Goal: Complete application form: Complete application form

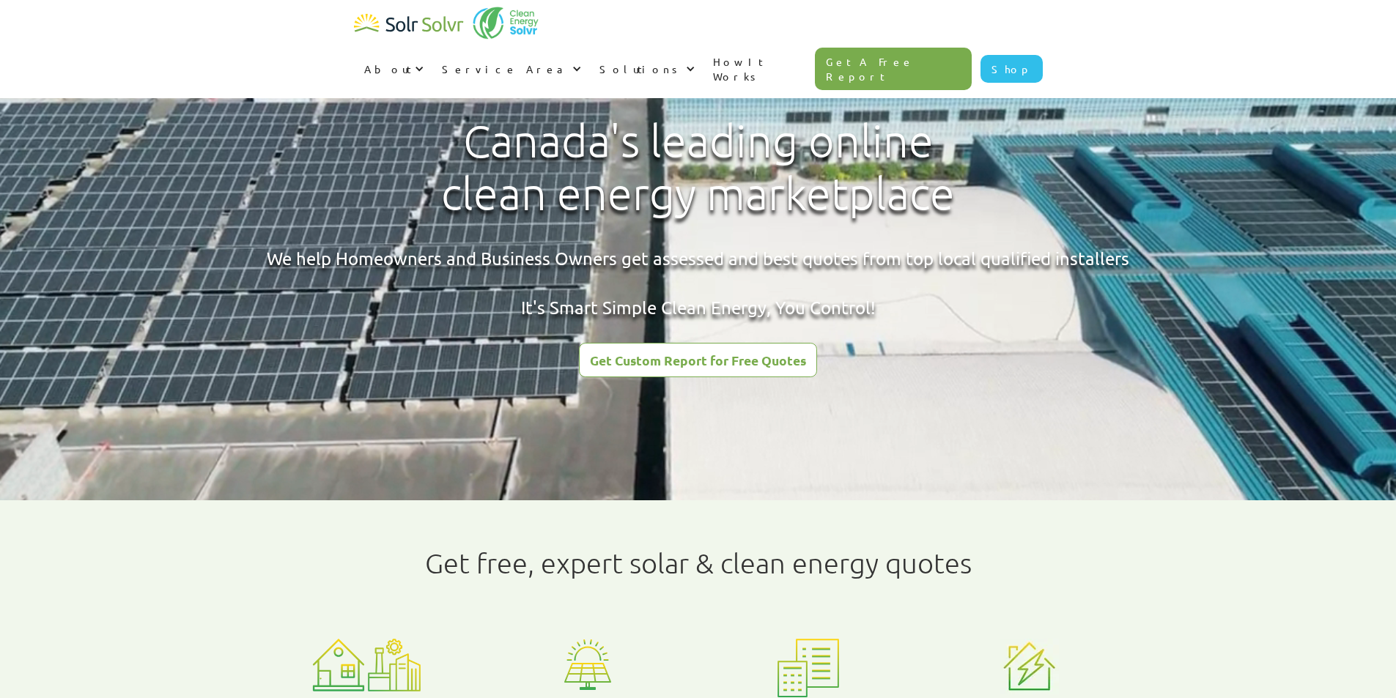
click at [682, 354] on div "Get Custom Report for Free Quotes" at bounding box center [698, 360] width 216 height 13
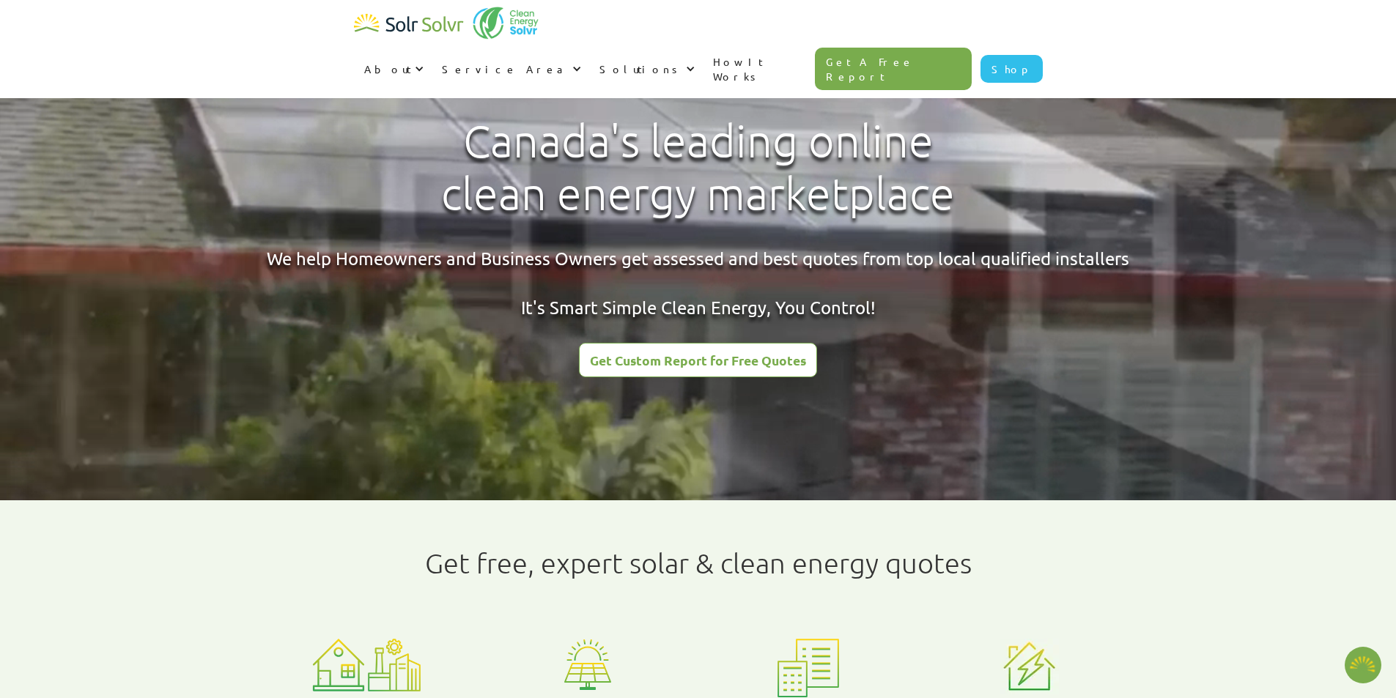
type textarea "x"
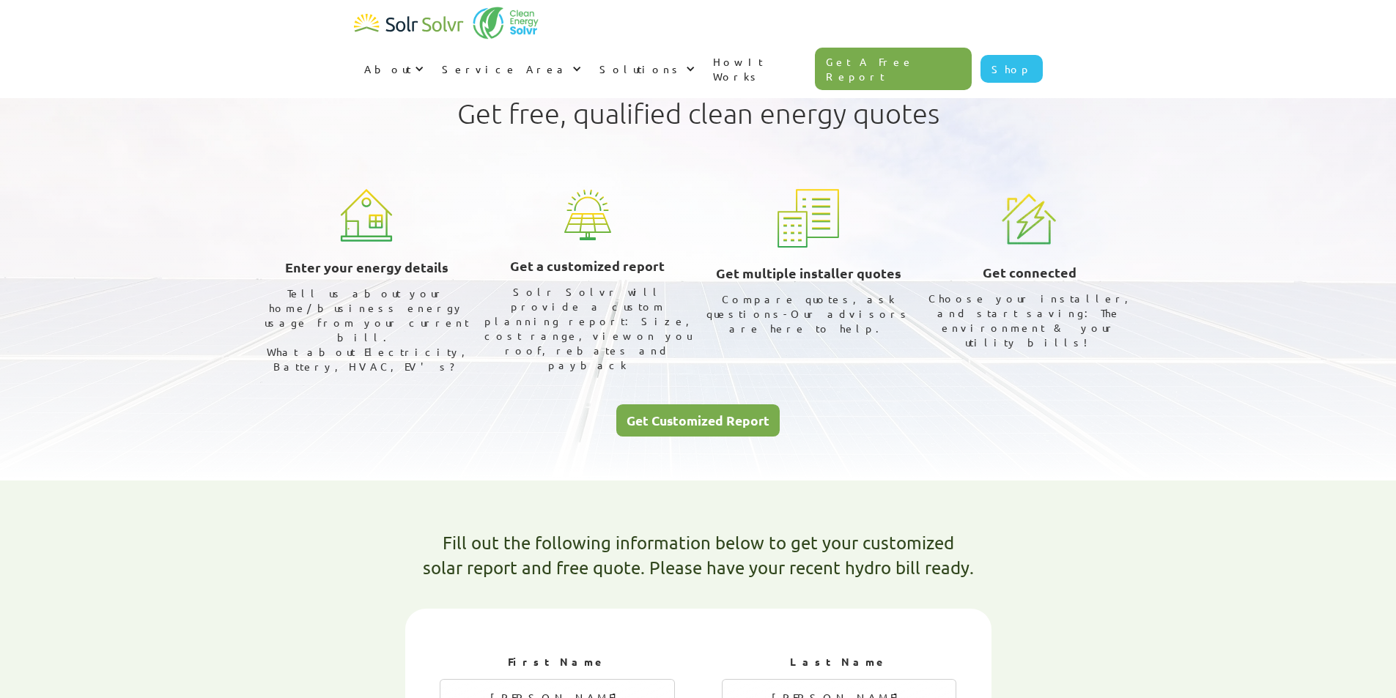
select select "Hydro One"
select select "75%"
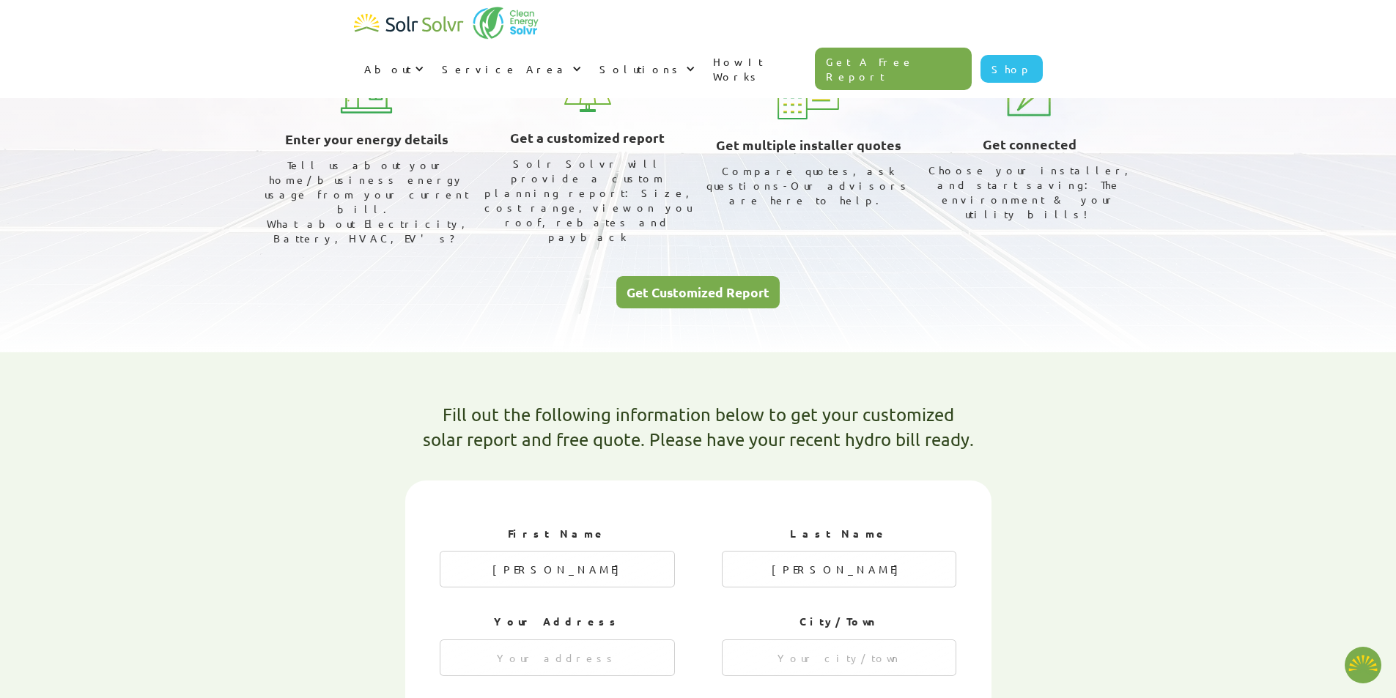
scroll to position [293, 0]
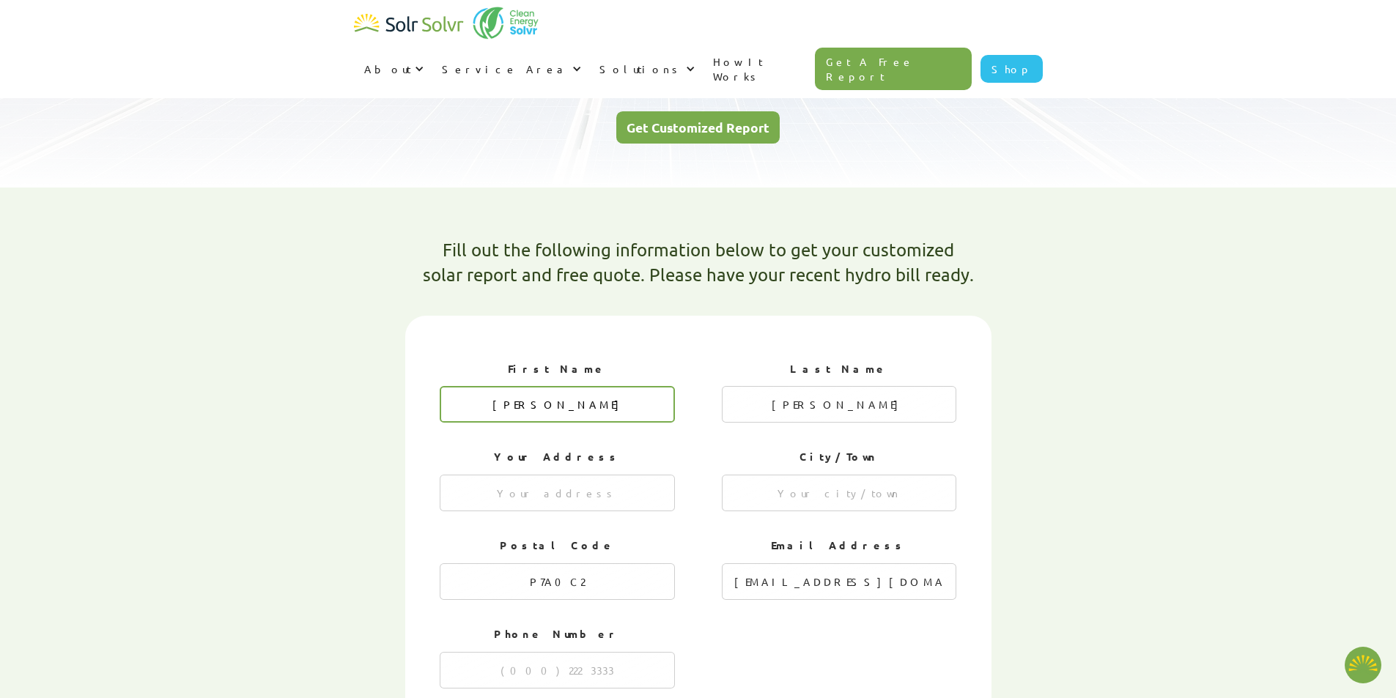
click at [562, 386] on input "[PERSON_NAME]" at bounding box center [557, 404] width 235 height 37
click at [553, 386] on input "[PERSON_NAME]" at bounding box center [557, 404] width 235 height 37
type textarea "x"
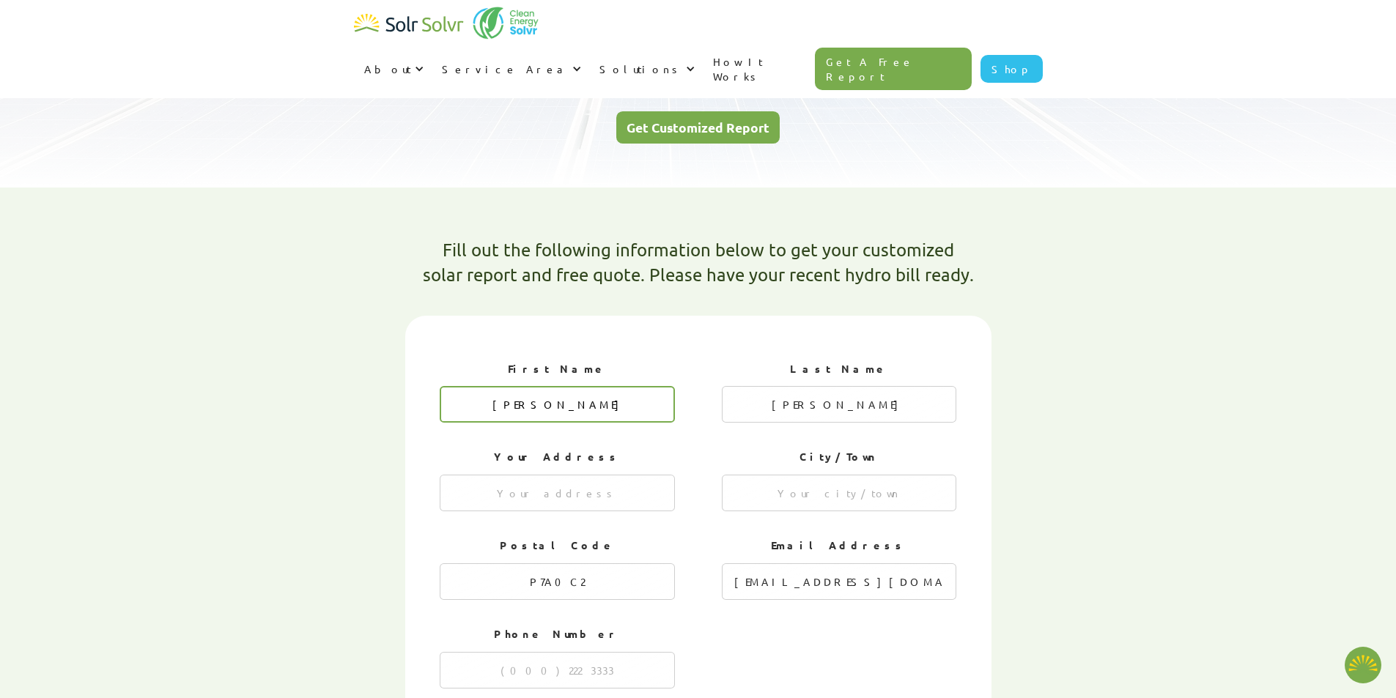
radio input "true"
radio input "false"
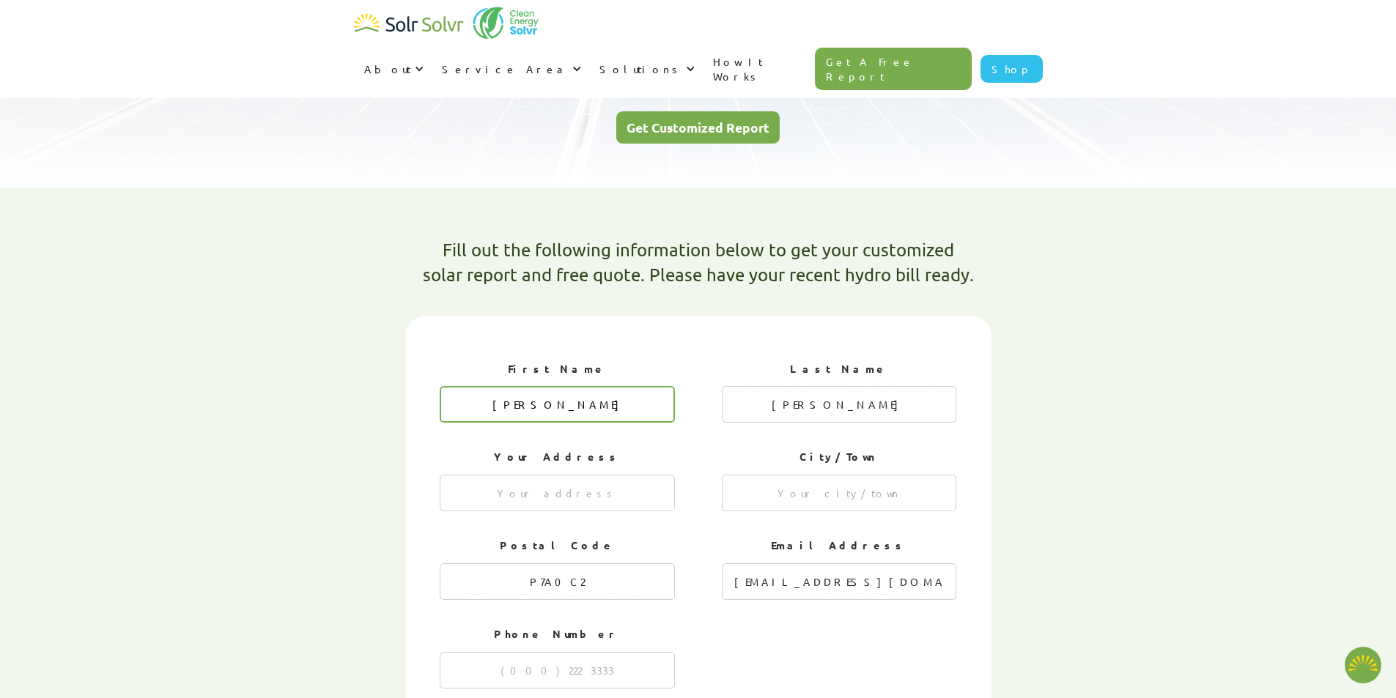
type textarea "x"
type input "[PERSON_NAME]"
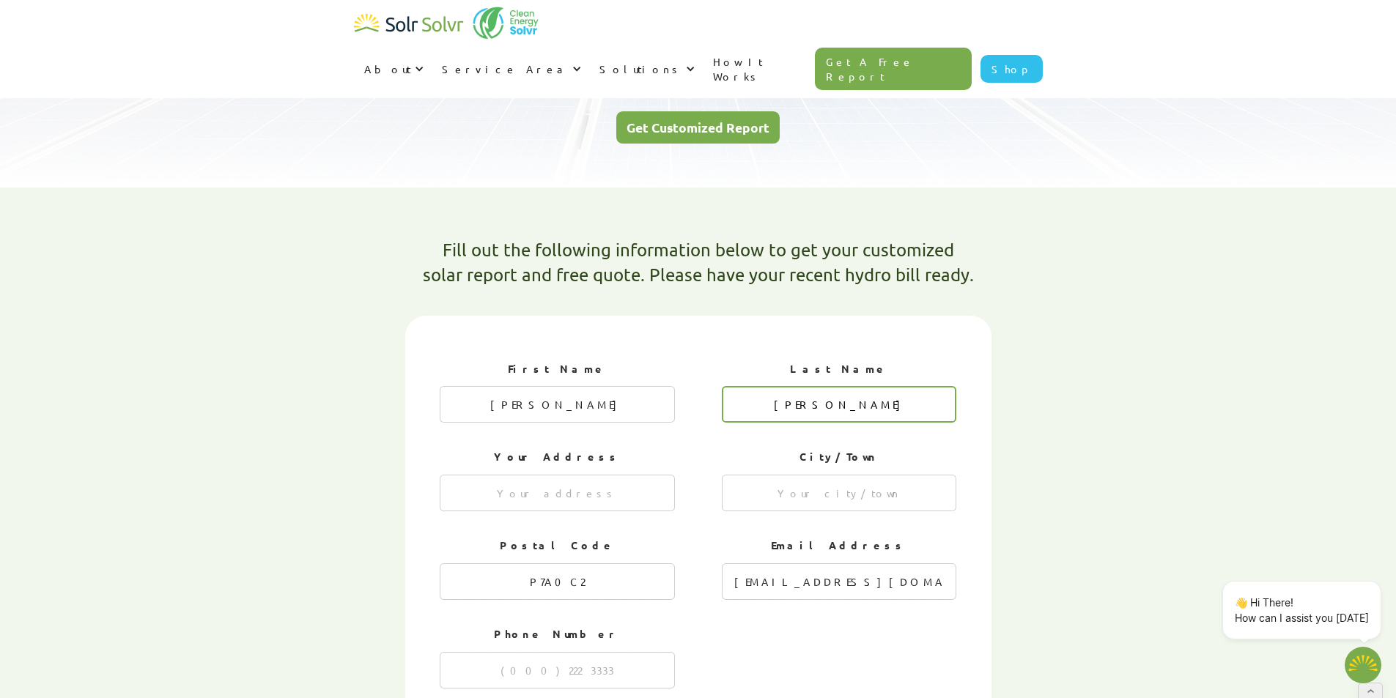
click at [844, 386] on input "[PERSON_NAME]" at bounding box center [839, 404] width 235 height 37
type input "[PERSON_NAME]"
click at [638, 475] on input "1 of 4" at bounding box center [557, 493] width 235 height 37
type textarea "x"
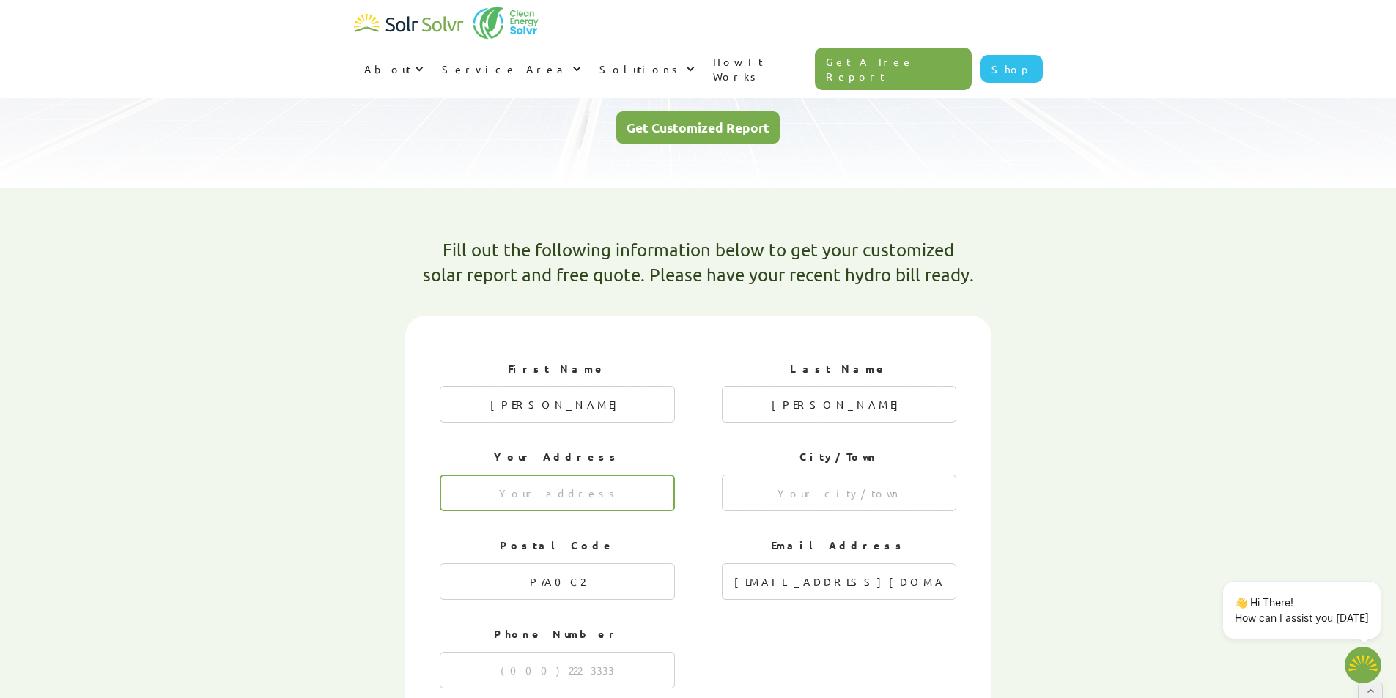
click at [569, 475] on input "1 of 4" at bounding box center [557, 493] width 235 height 37
type input "NA"
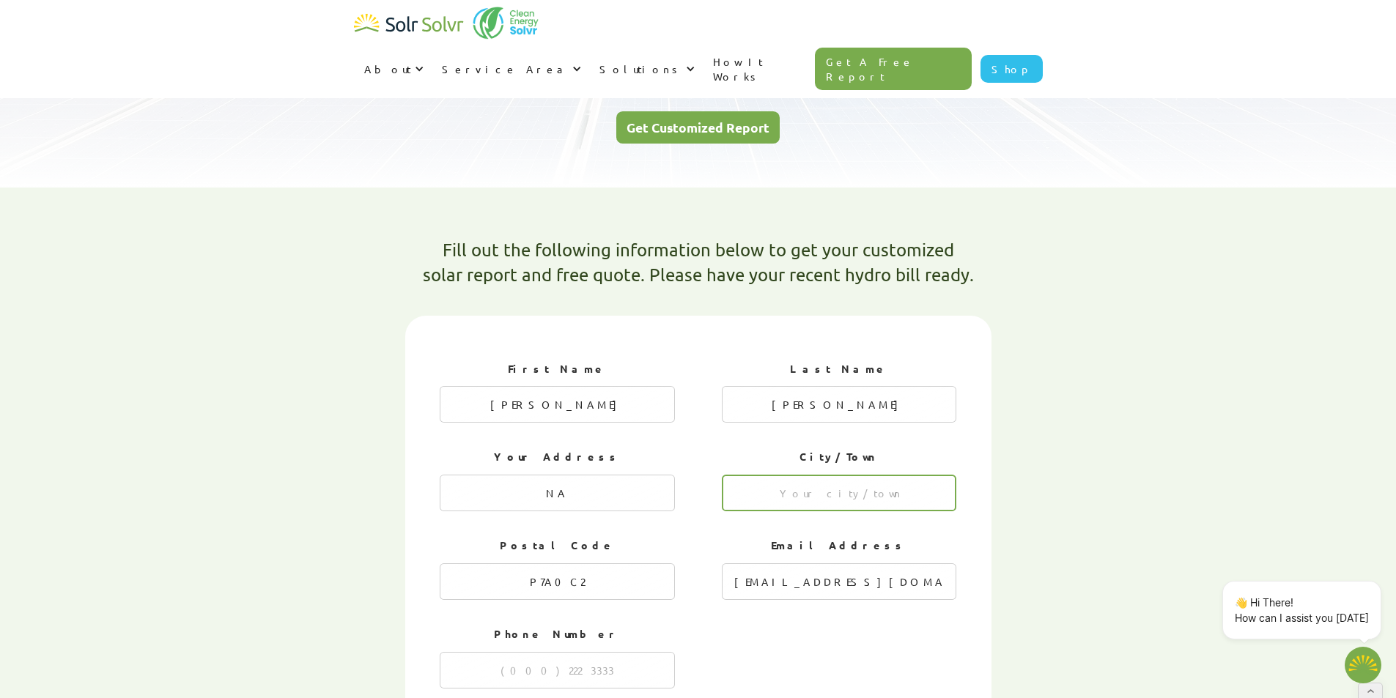
click at [839, 475] on input "1 of 4" at bounding box center [839, 493] width 235 height 37
type input "[PERSON_NAME]"
type textarea "x"
click at [555, 564] on input "P7A0C2" at bounding box center [557, 582] width 235 height 37
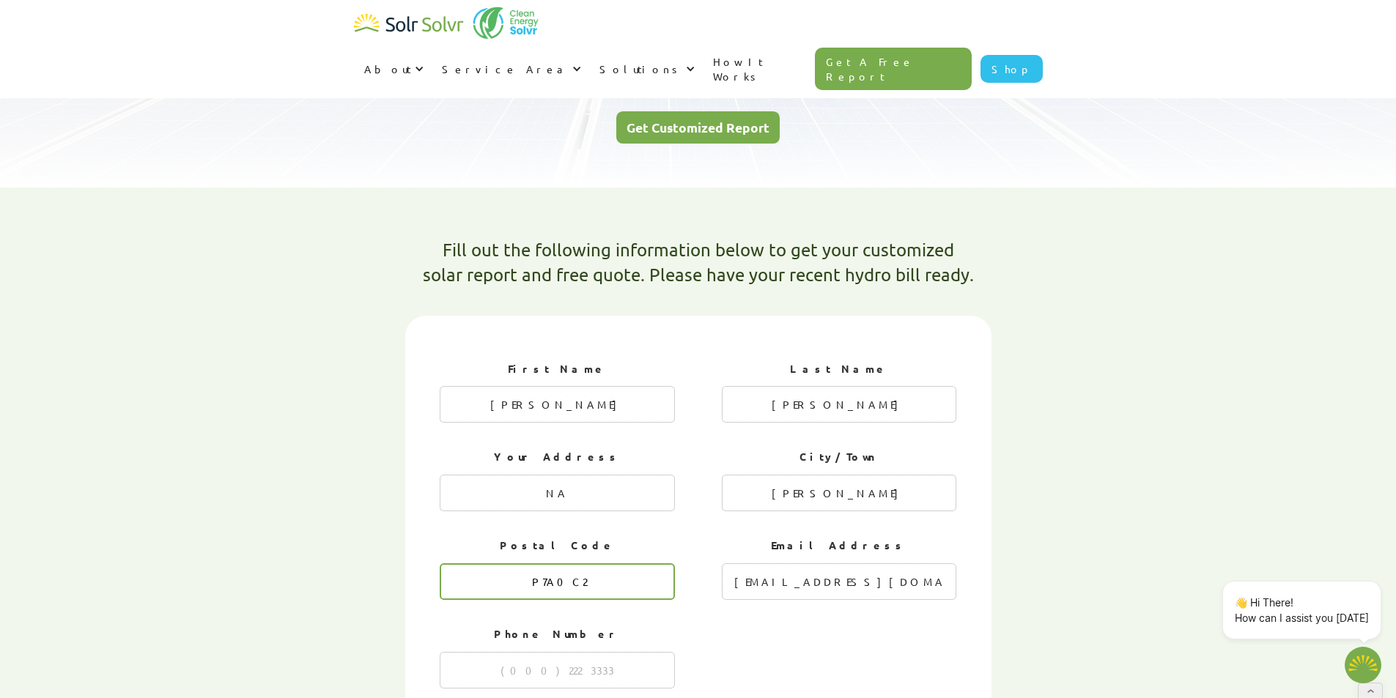
paste input "T0C2L0"
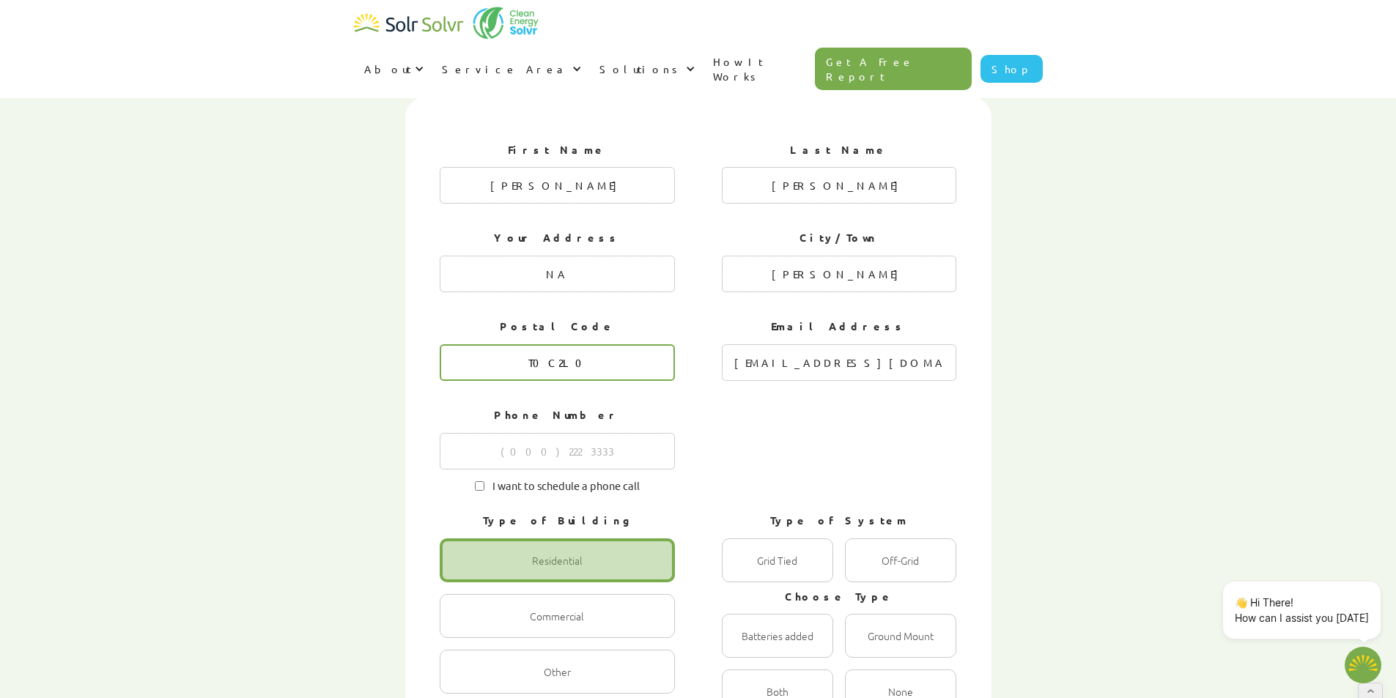
scroll to position [513, 0]
type input "T0C2L0"
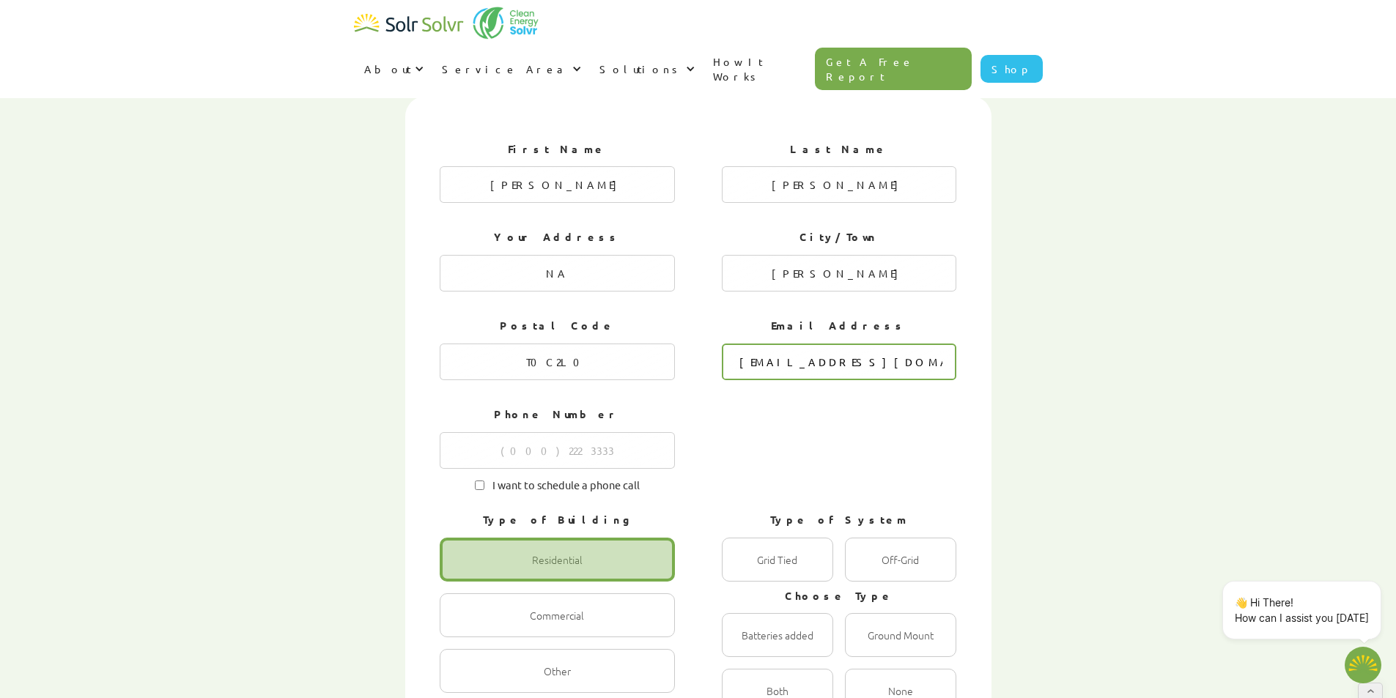
drag, startPoint x: 866, startPoint y: 321, endPoint x: 782, endPoint y: 325, distance: 84.3
click at [782, 344] on input "[EMAIL_ADDRESS][DOMAIN_NAME]" at bounding box center [839, 362] width 235 height 37
paste input "[EMAIL_ADDRESS]"
type input "[EMAIL_ADDRESS][DOMAIN_NAME]"
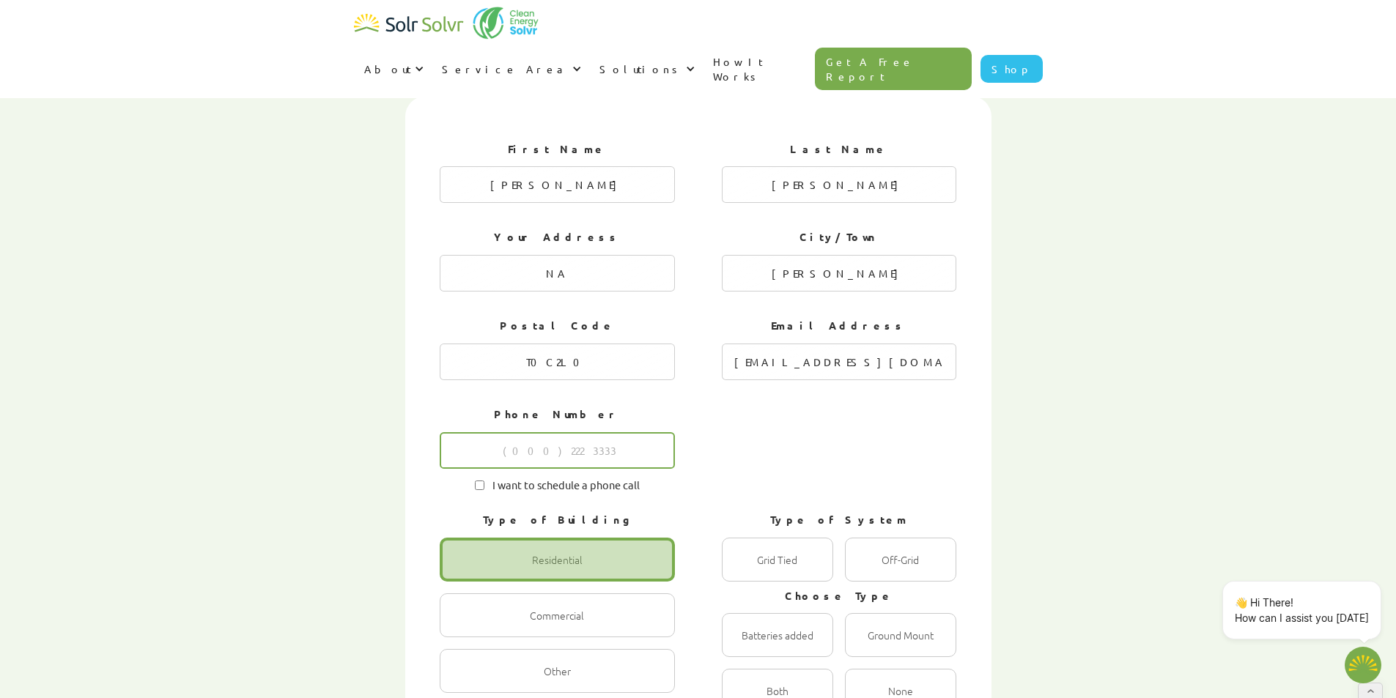
click at [585, 432] on input "1 of 4" at bounding box center [557, 450] width 235 height 37
paste input "4037427626"
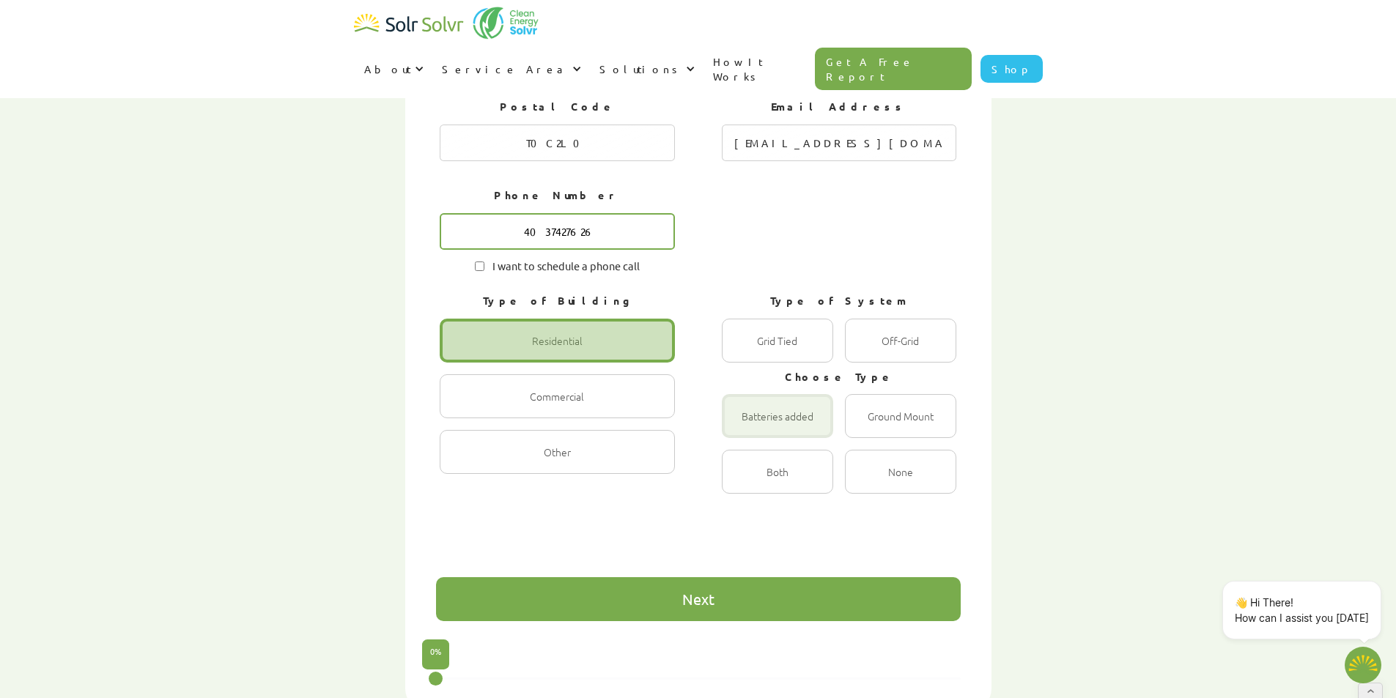
scroll to position [733, 0]
type input "4037427626"
click at [786, 318] on div "1 of 4" at bounding box center [777, 340] width 111 height 44
click at [742, 351] on Tied "Grid Tied Radio" at bounding box center [738, 356] width 10 height 10
radio Tied "true"
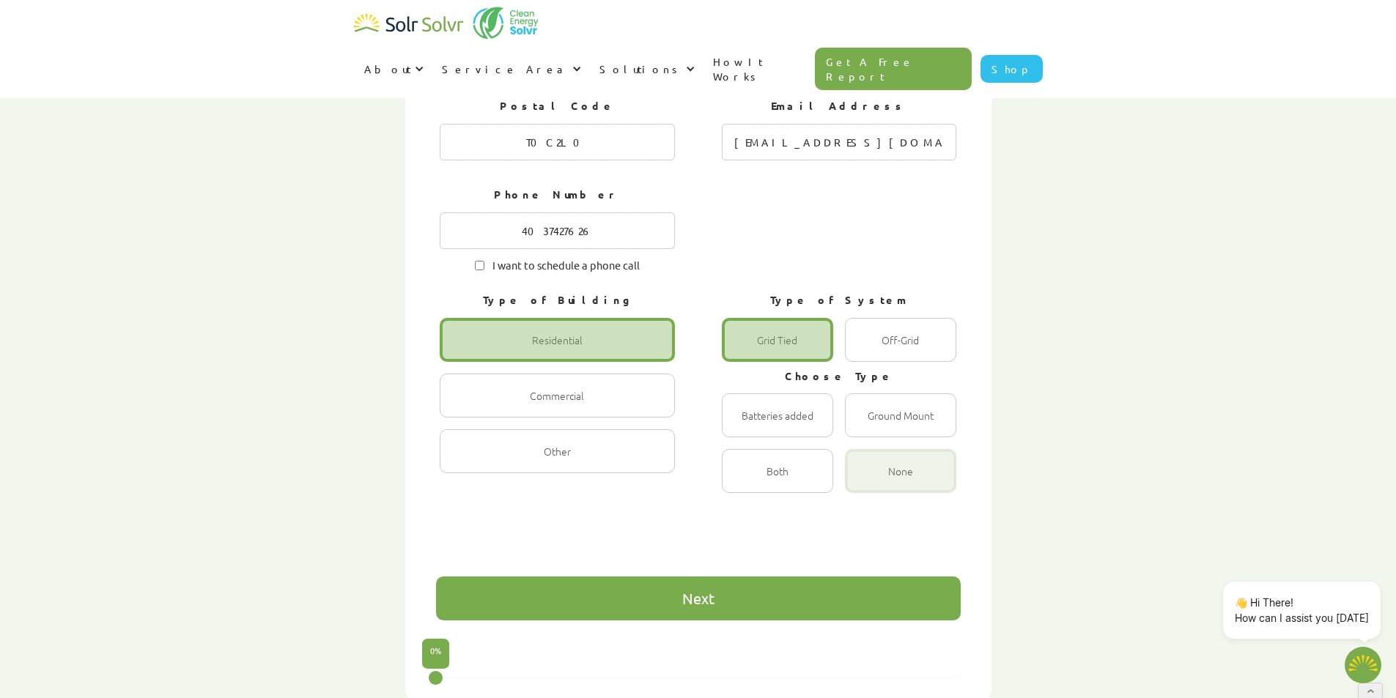
click at [882, 449] on div "1 of 4" at bounding box center [900, 471] width 111 height 44
click at [865, 482] on input "None Radio" at bounding box center [861, 487] width 10 height 10
radio input "true"
click at [834, 577] on div "Next" at bounding box center [698, 599] width 525 height 44
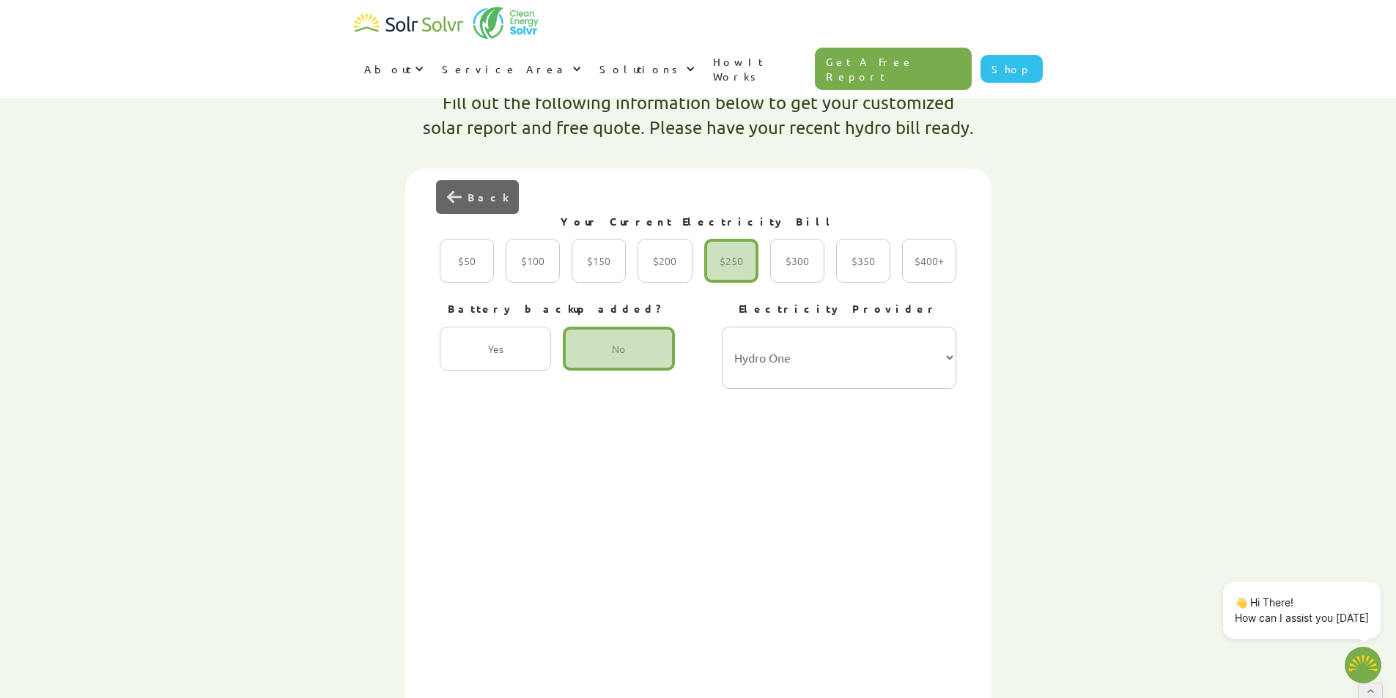
scroll to position [440, 0]
click at [824, 328] on select "Hydro-Québec Hydro One Ontario Power Generation BC Hydro Alectra Utilities ENMA…" at bounding box center [839, 359] width 235 height 62
click at [868, 328] on select "Hydro-Québec Hydro One Ontario Power Generation BC Hydro Alectra Utilities ENMA…" at bounding box center [839, 359] width 235 height 62
select select "ENMAX"
click at [722, 328] on select "Hydro-Québec Hydro One Ontario Power Generation BC Hydro Alectra Utilities ENMA…" at bounding box center [839, 359] width 235 height 62
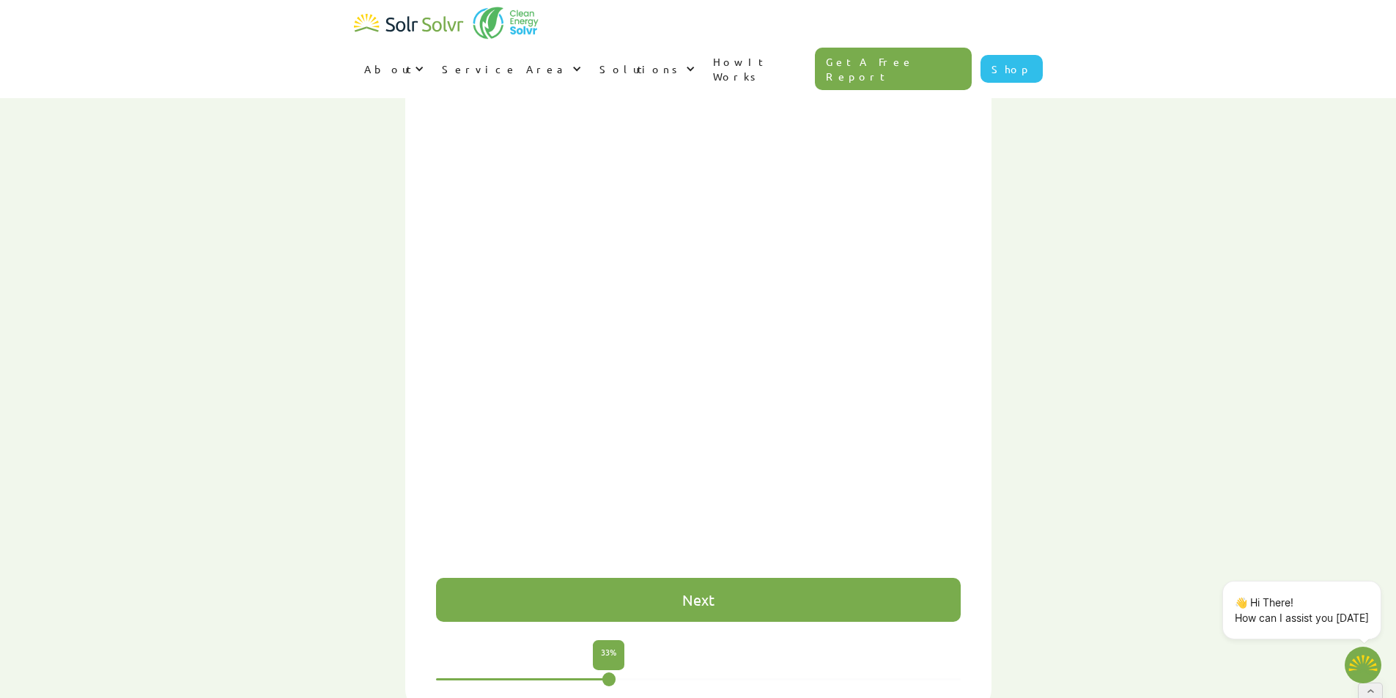
scroll to position [733, 0]
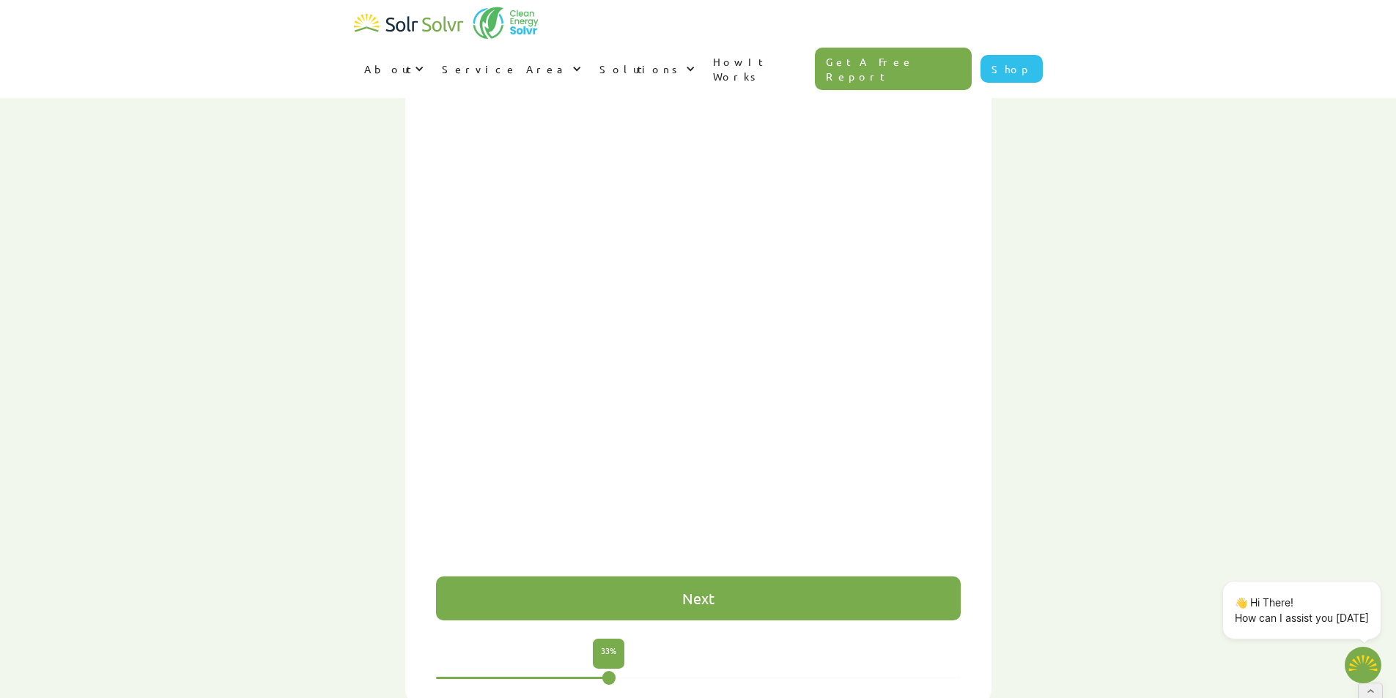
click at [721, 577] on div "Next" at bounding box center [698, 599] width 525 height 44
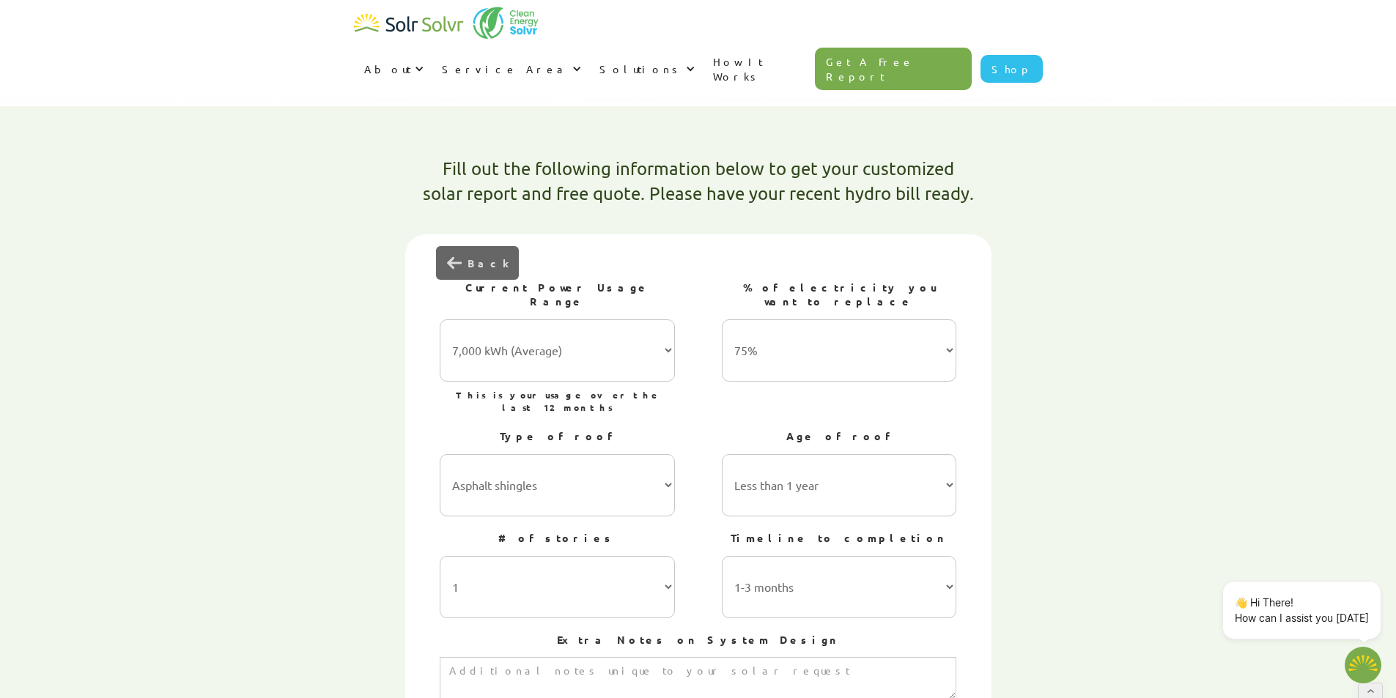
scroll to position [366, 0]
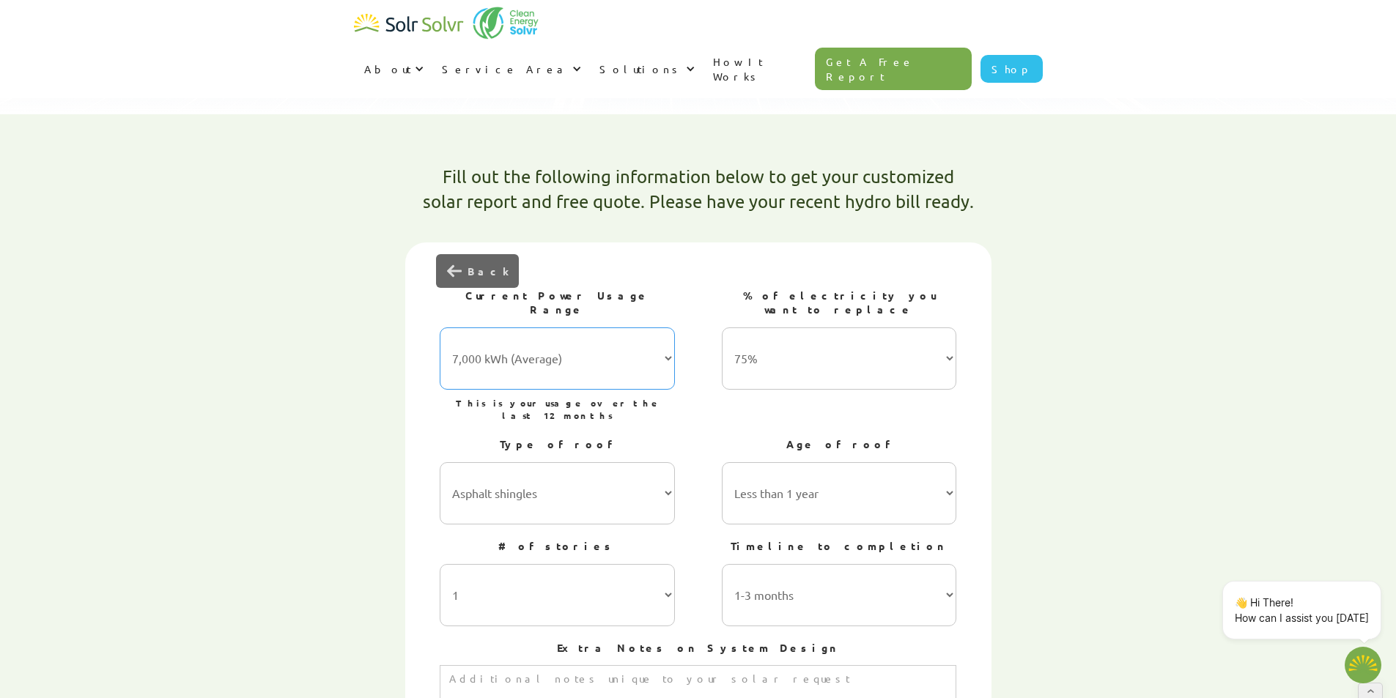
click at [573, 328] on select "7,000 kWh (Average) 10,000 kWh 15,000 kWh 20,000 kWh 25,000 kWh+" at bounding box center [557, 359] width 235 height 62
click at [440, 328] on select "7,000 kWh (Average) 10,000 kWh 15,000 kWh 20,000 kWh 25,000 kWh+" at bounding box center [557, 359] width 235 height 62
click at [570, 328] on select "7,000 kWh (Average) 10,000 kWh 15,000 kWh 20,000 kWh 25,000 kWh+" at bounding box center [557, 359] width 235 height 62
select select "15,000 kWh"
click at [440, 328] on select "7,000 kWh (Average) 10,000 kWh 15,000 kWh 20,000 kWh 25,000 kWh+" at bounding box center [557, 359] width 235 height 62
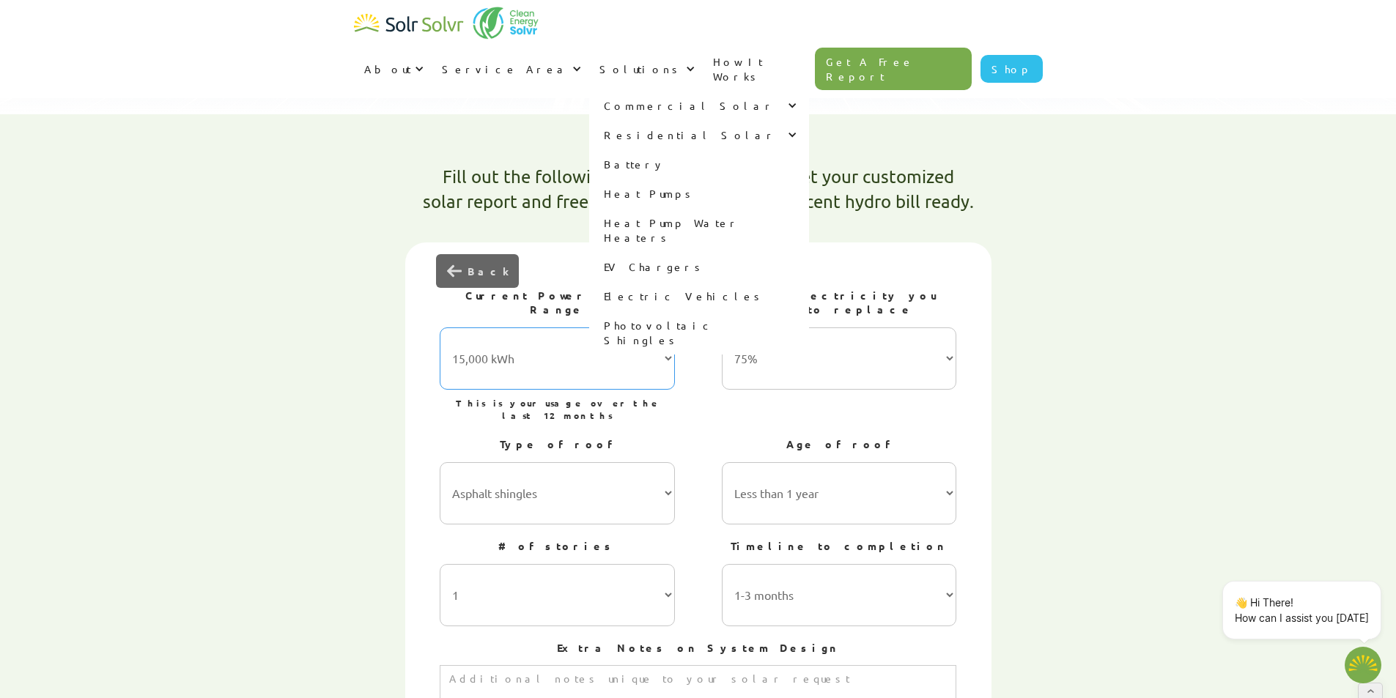
type textarea "x"
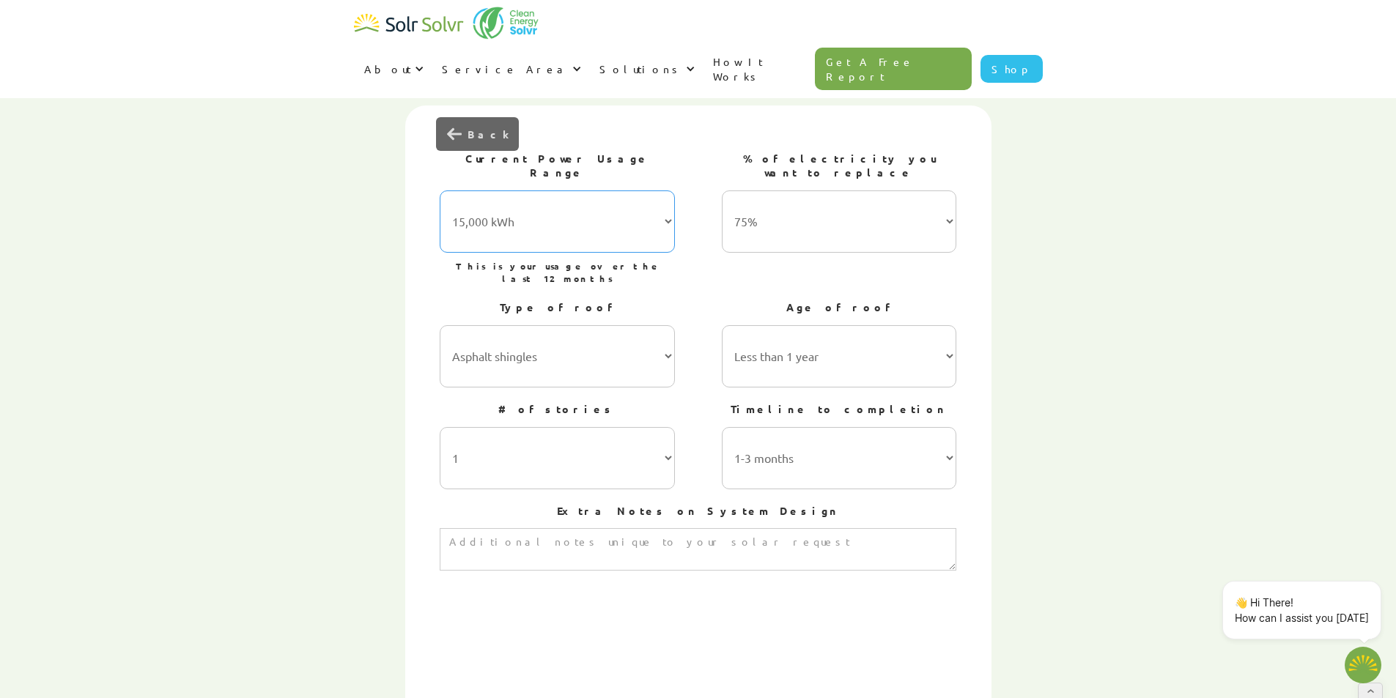
scroll to position [513, 0]
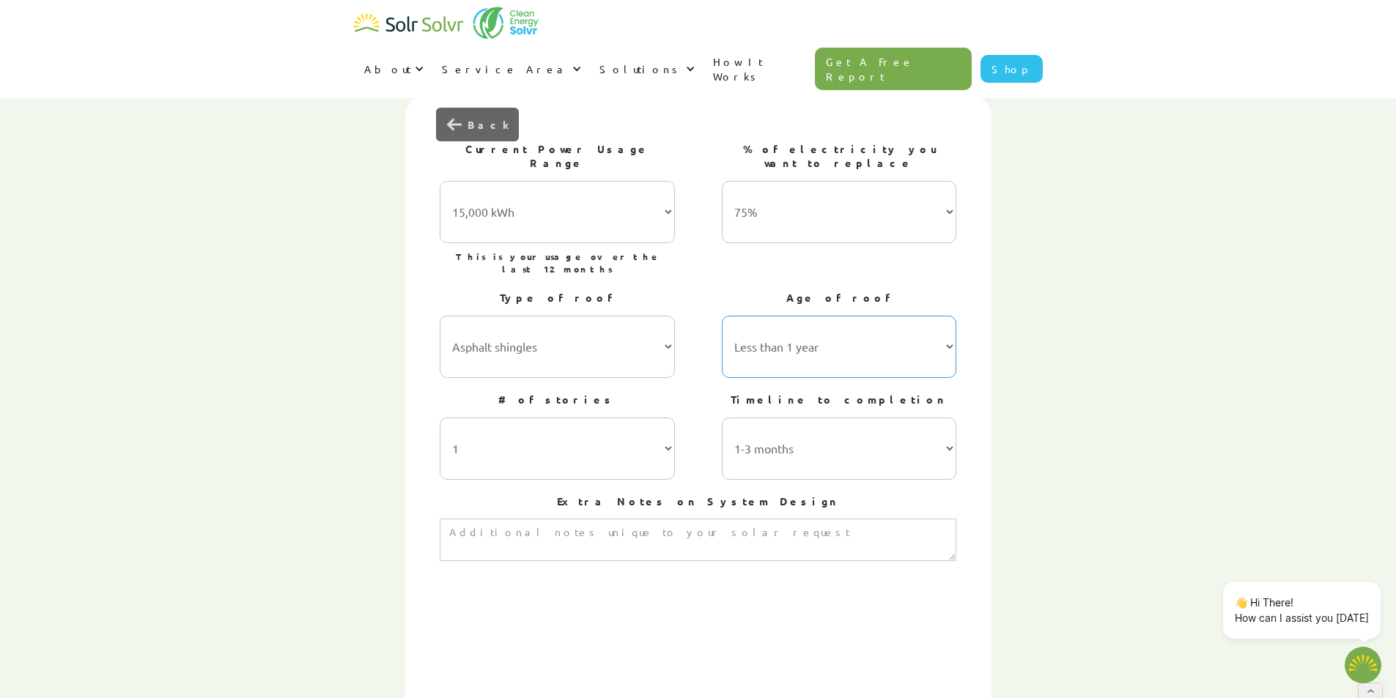
click at [794, 316] on select "Less than 1 year 1-5 years 5-10 years 10-15 years 20-30 years 30+ years" at bounding box center [839, 347] width 235 height 62
select select "5-10 years"
click at [722, 316] on select "Less than 1 year 1-5 years 5-10 years 10-15 years 20-30 years 30+ years" at bounding box center [839, 347] width 235 height 62
click at [605, 418] on select "1 2 3 or more" at bounding box center [557, 449] width 235 height 62
select select "2"
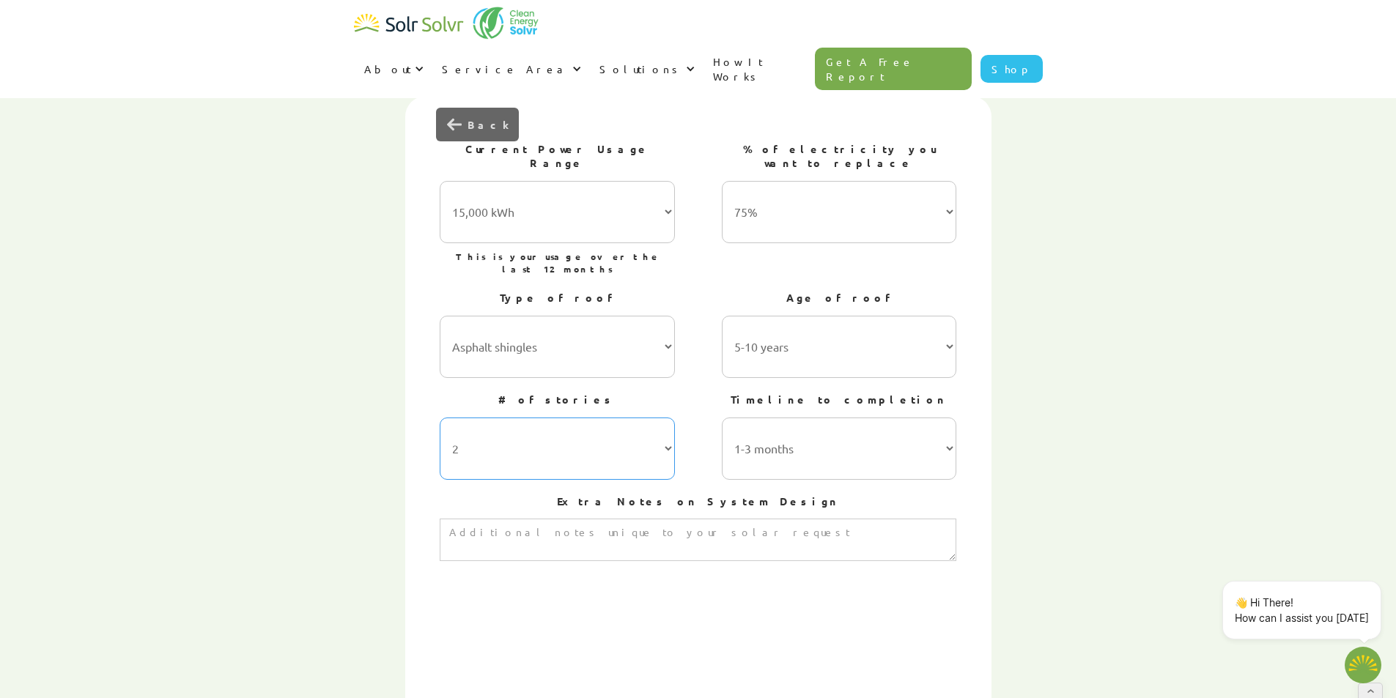
click at [440, 418] on select "1 2 3 or more" at bounding box center [557, 449] width 235 height 62
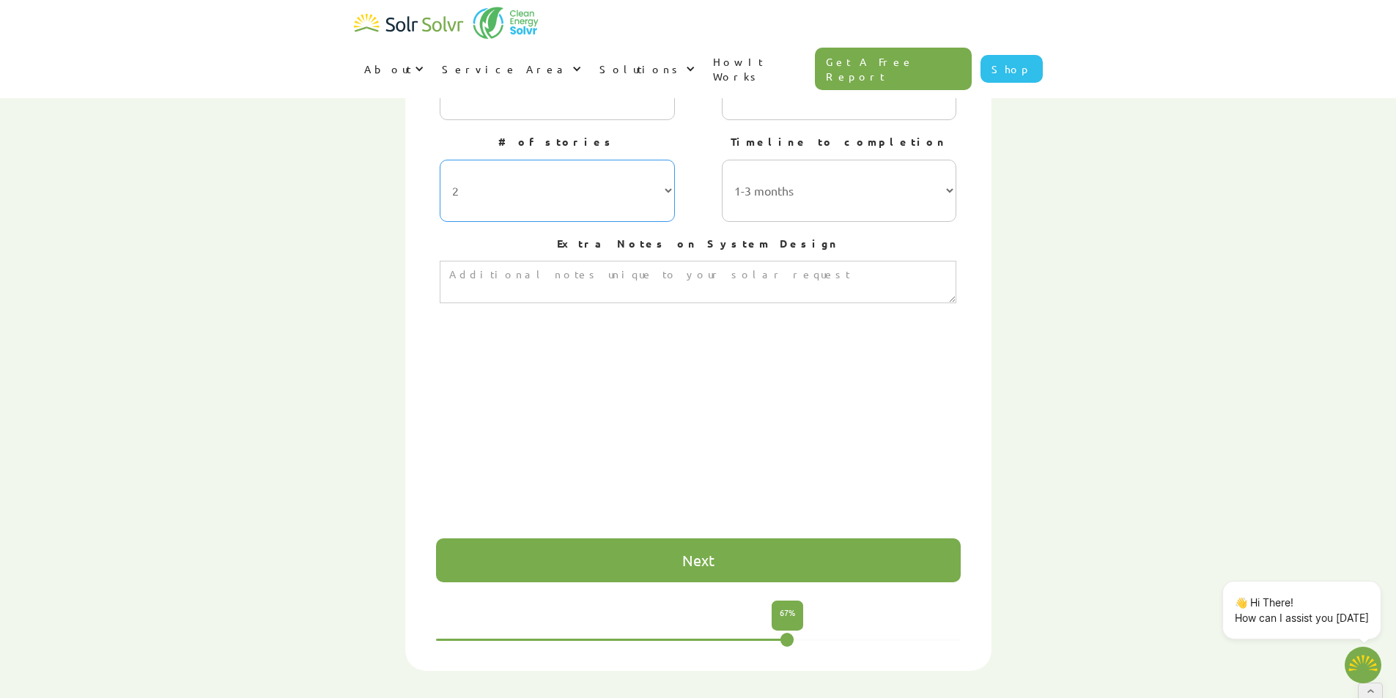
scroll to position [806, 0]
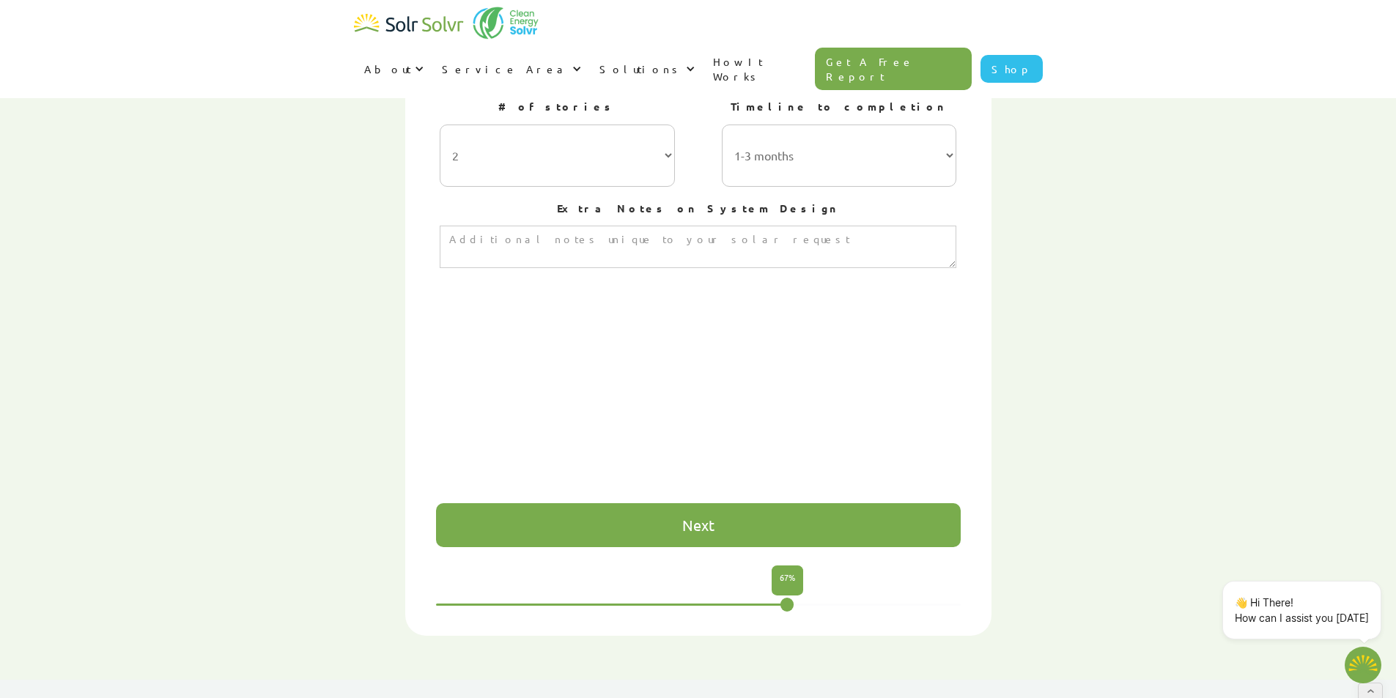
click at [729, 503] on div "Next" at bounding box center [698, 525] width 525 height 44
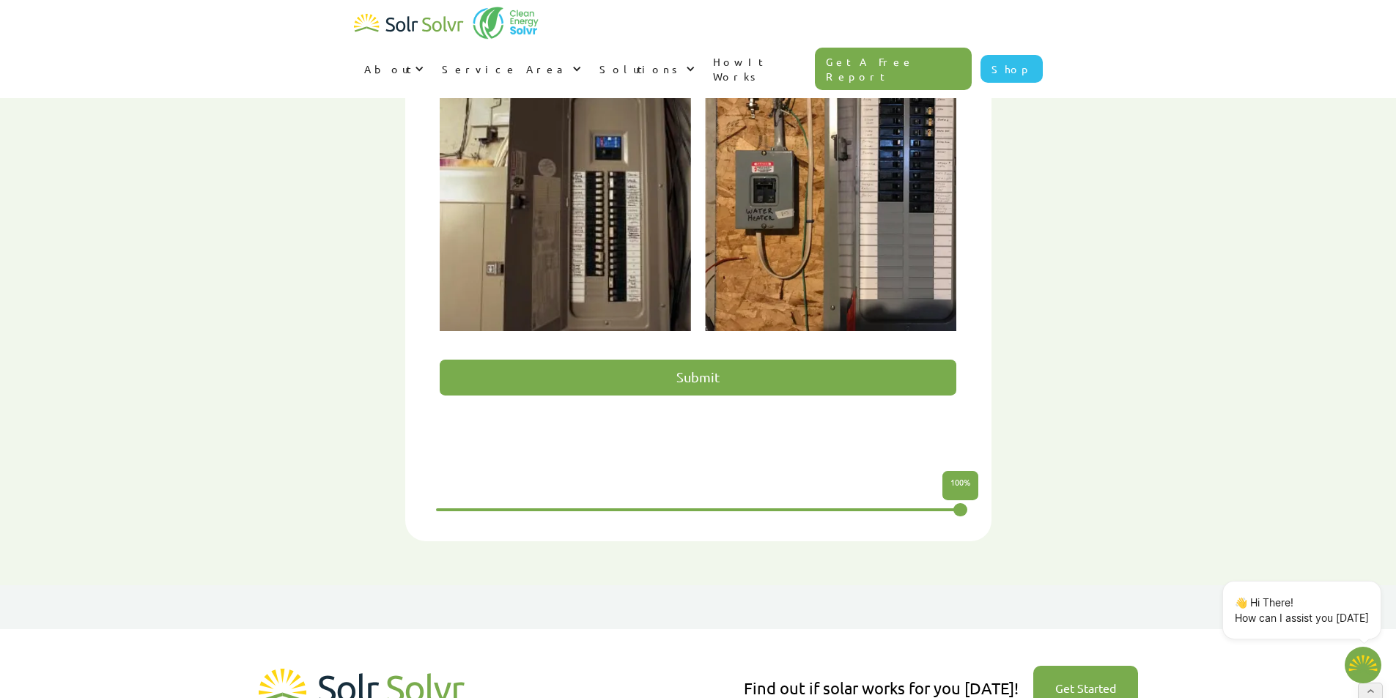
click at [718, 360] on input "Submit" at bounding box center [698, 378] width 517 height 36
type input "Please wait..."
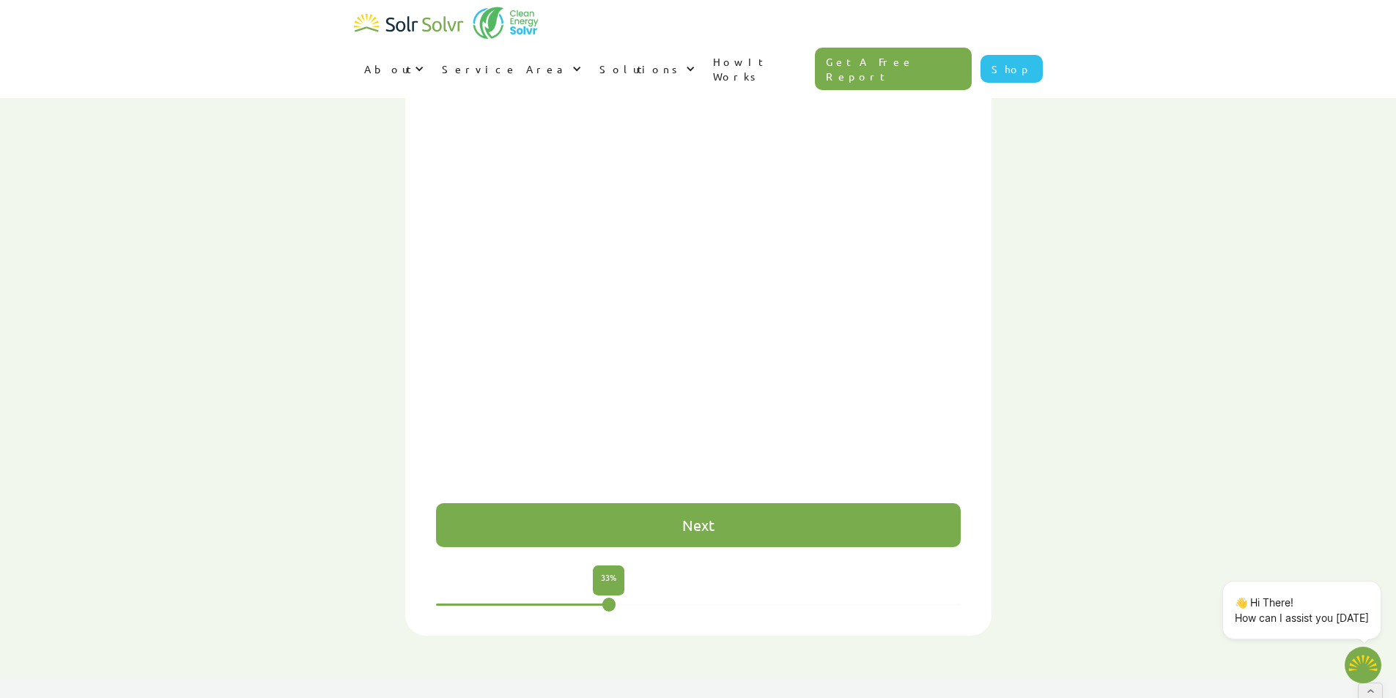
type textarea "x"
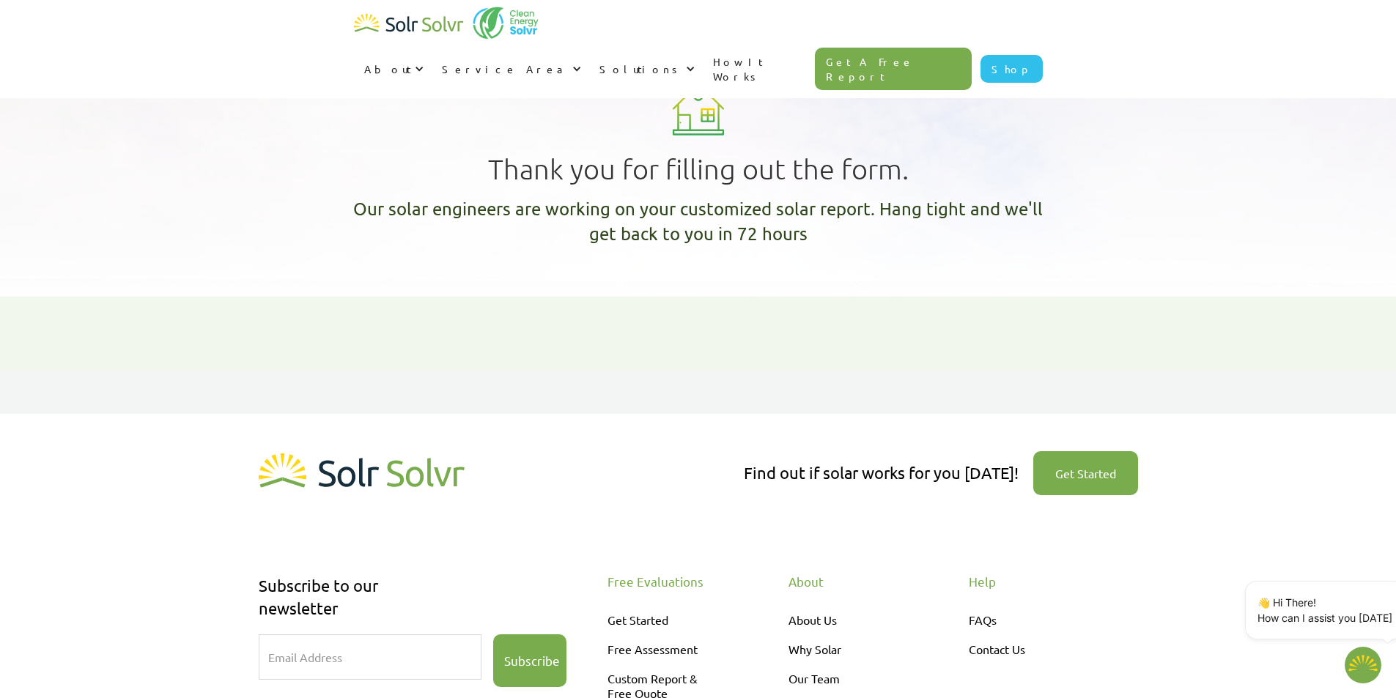
type textarea "x"
